Goal: Information Seeking & Learning: Learn about a topic

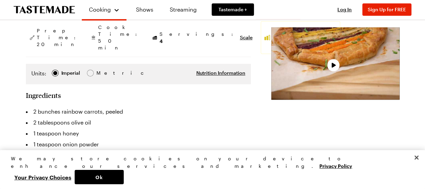
scroll to position [169, 0]
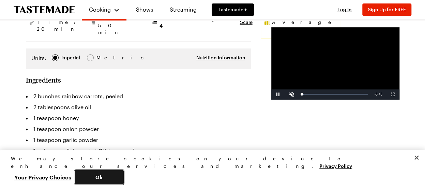
click at [124, 178] on button "Ok" at bounding box center [99, 177] width 49 height 14
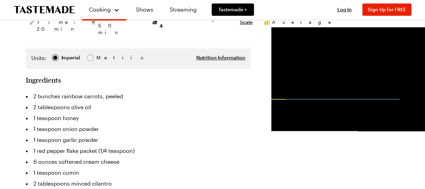
scroll to position [140, 0]
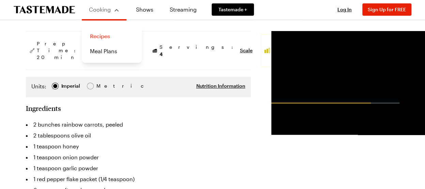
click at [88, 34] on link "Recipes" at bounding box center [112, 36] width 52 height 15
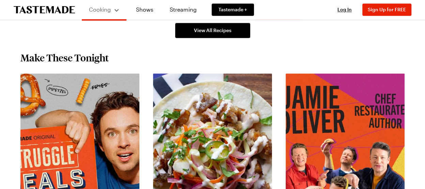
scroll to position [619, 0]
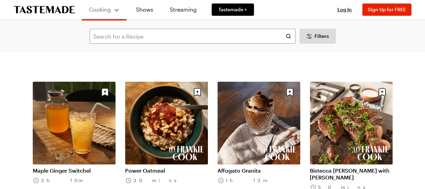
scroll to position [166, 0]
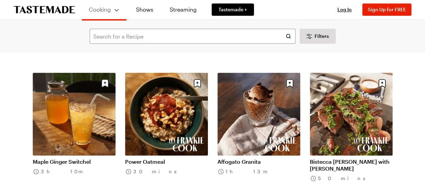
scroll to position [159, 0]
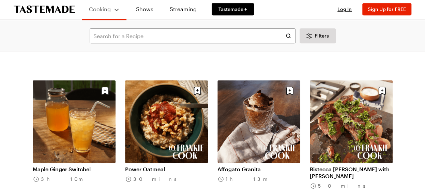
scroll to position [619, 0]
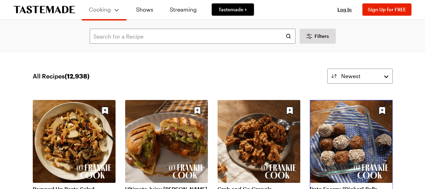
click at [338, 185] on link "Date Energy "Djoker" Balls" at bounding box center [351, 188] width 83 height 7
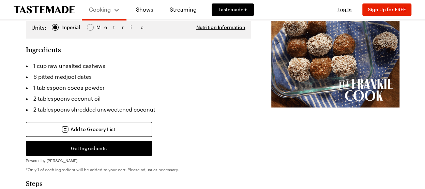
scroll to position [197, 0]
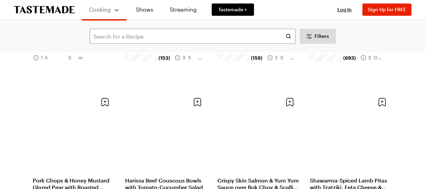
scroll to position [1546, 0]
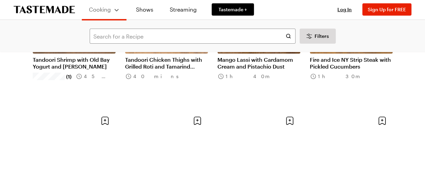
scroll to position [2362, 0]
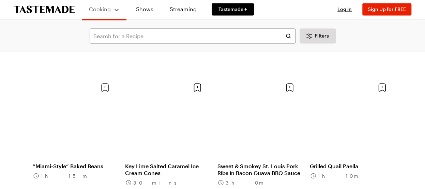
scroll to position [3093, 0]
